Goal: Information Seeking & Learning: Check status

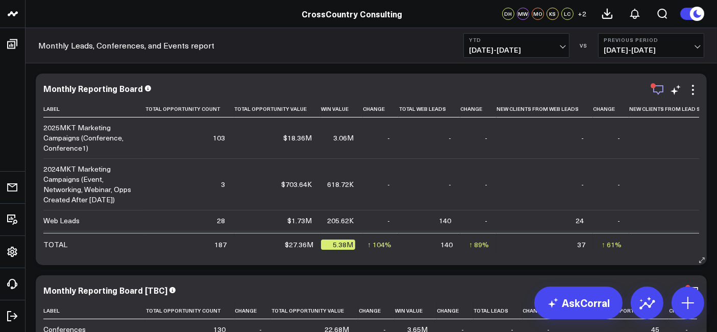
click at [656, 96] on icon "button" at bounding box center [658, 90] width 12 height 12
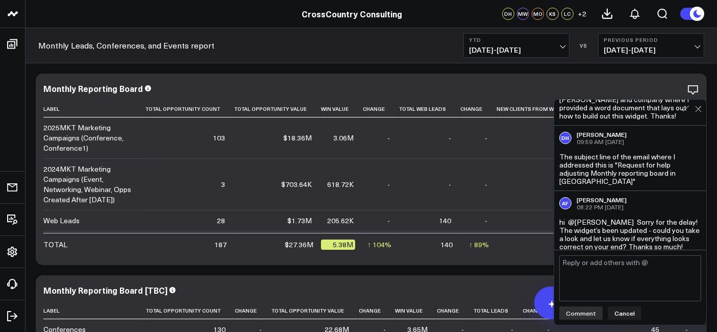
scroll to position [306, 0]
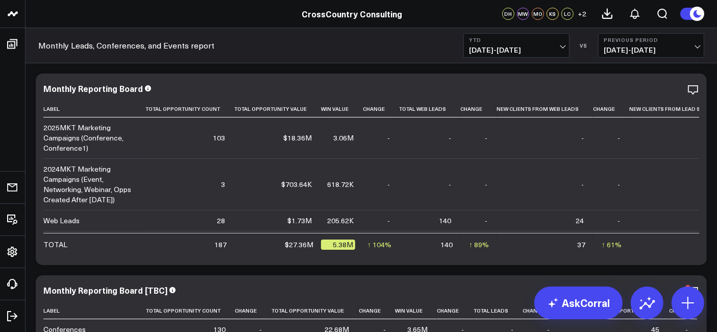
click at [332, 63] on div "Monthly Leads, Conferences, and Events report YTD 01/01/25 - 09/30/25 VS Previo…" at bounding box center [372, 45] width 692 height 35
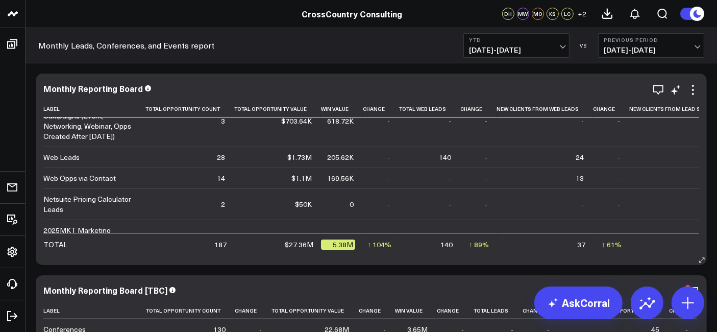
scroll to position [0, 0]
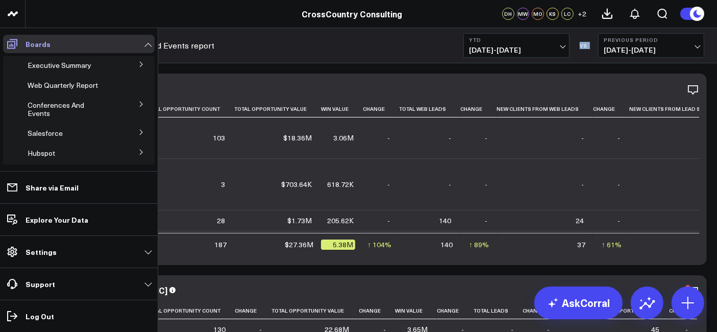
drag, startPoint x: 265, startPoint y: 52, endPoint x: 9, endPoint y: 43, distance: 256.9
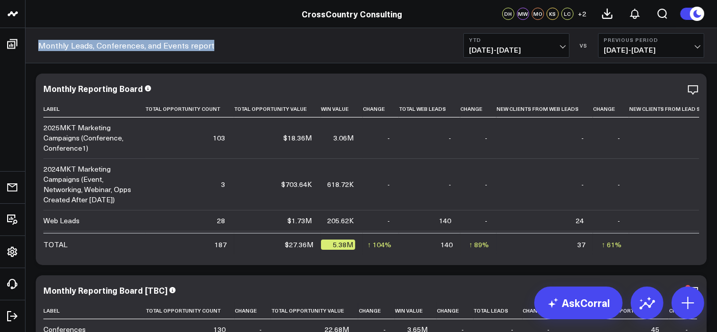
drag, startPoint x: 35, startPoint y: 44, endPoint x: 227, endPoint y: 43, distance: 191.9
click at [227, 43] on div "Monthly Leads, Conferences, and Events report YTD 01/01/25 - 09/30/25 VS Previo…" at bounding box center [372, 45] width 692 height 35
copy link "Monthly Leads, Conferences, and Events report"
click at [121, 157] on td "2025MKT Marketing Campaigns (Conference, Conference1)" at bounding box center [94, 137] width 102 height 41
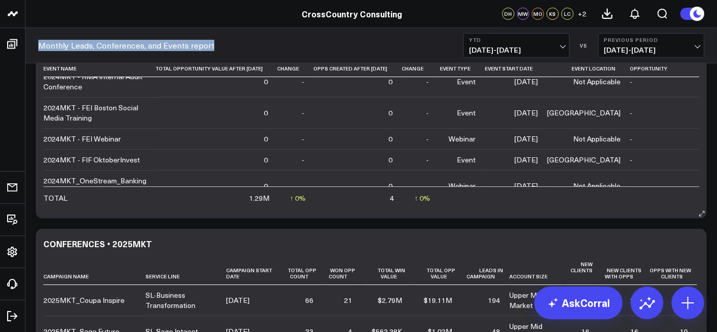
scroll to position [72, 0]
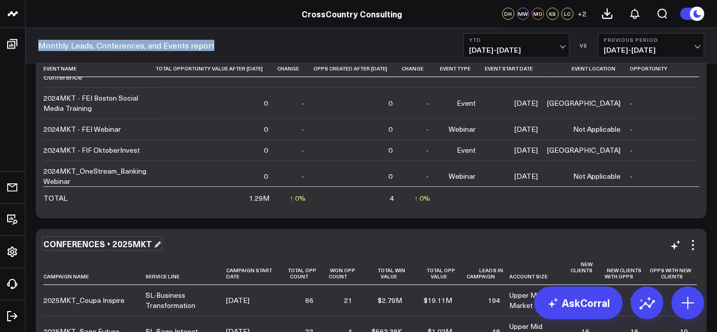
click at [123, 243] on div "CONFERENCES • 2025MKT" at bounding box center [101, 243] width 117 height 11
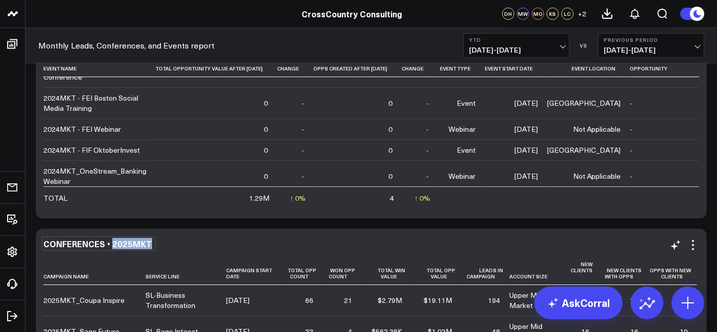
click at [123, 243] on div "CONFERENCES • 2025MKT" at bounding box center [98, 243] width 111 height 11
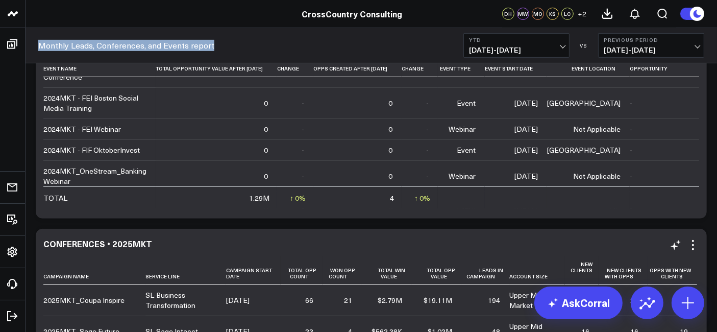
drag, startPoint x: 225, startPoint y: 47, endPoint x: 41, endPoint y: 47, distance: 184.3
click at [41, 47] on div "Monthly Leads, Conferences, and Events report YTD 01/01/25 - 09/30/25 VS Previo…" at bounding box center [372, 45] width 692 height 35
copy link "Monthly Leads, Conferences, and Events report"
